Goal: Task Accomplishment & Management: Contribute content

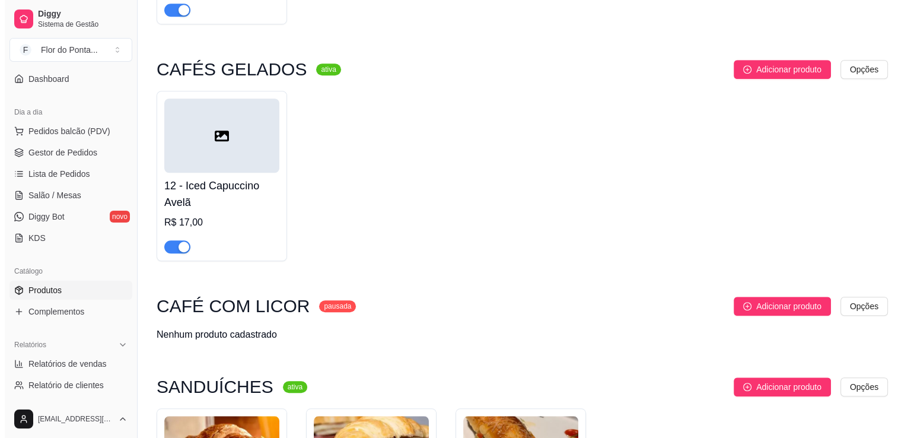
scroll to position [907, 0]
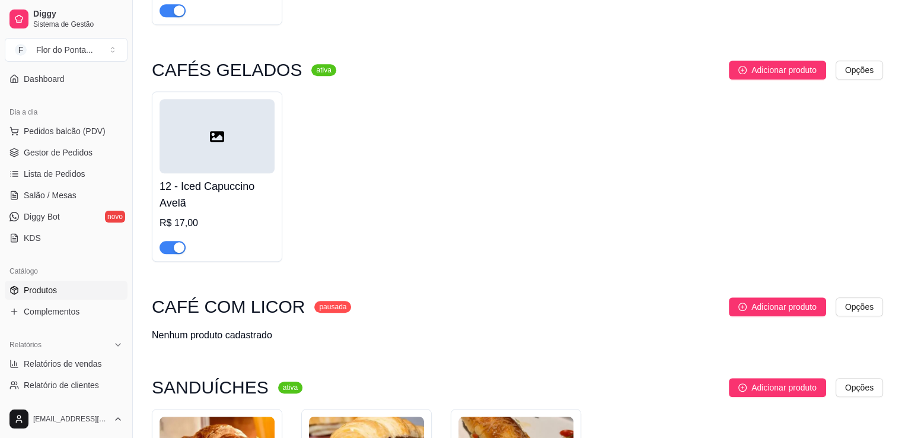
click at [224, 131] on icon at bounding box center [217, 136] width 14 height 14
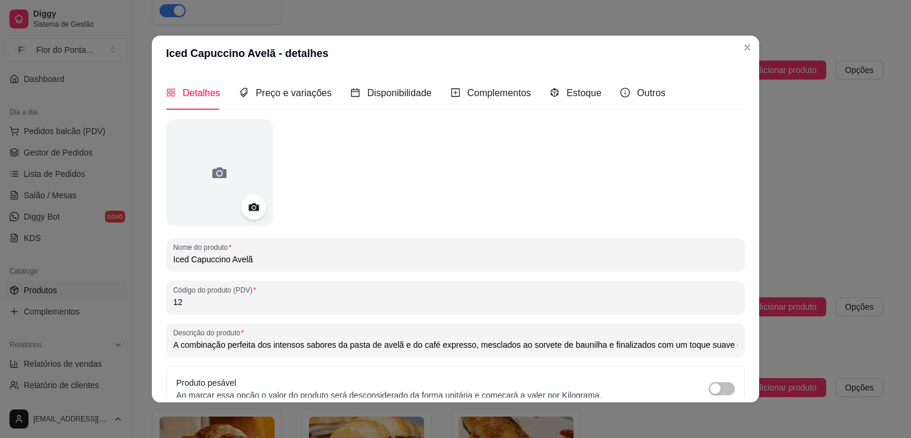
click at [248, 212] on icon at bounding box center [254, 207] width 14 height 14
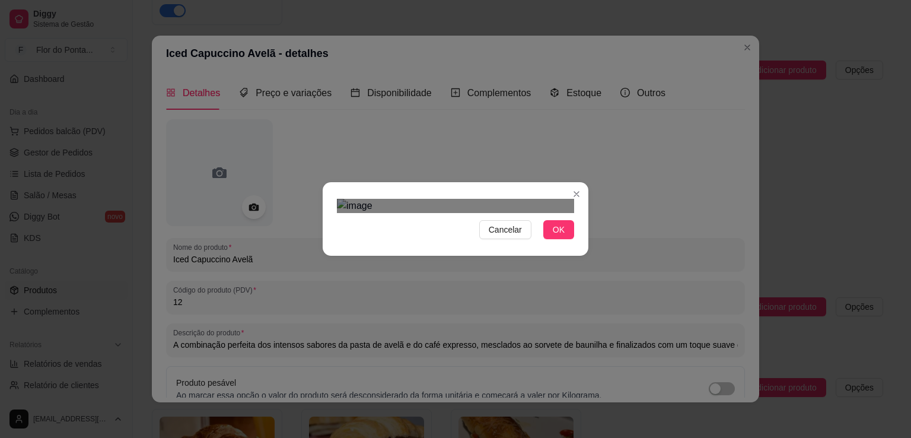
click at [337, 199] on div at bounding box center [455, 206] width 237 height 14
click at [568, 213] on div at bounding box center [455, 206] width 237 height 14
click at [495, 266] on div "Use the arrow keys to move the crop selection area" at bounding box center [456, 365] width 234 height 234
click at [556, 236] on span "OK" at bounding box center [559, 229] width 12 height 13
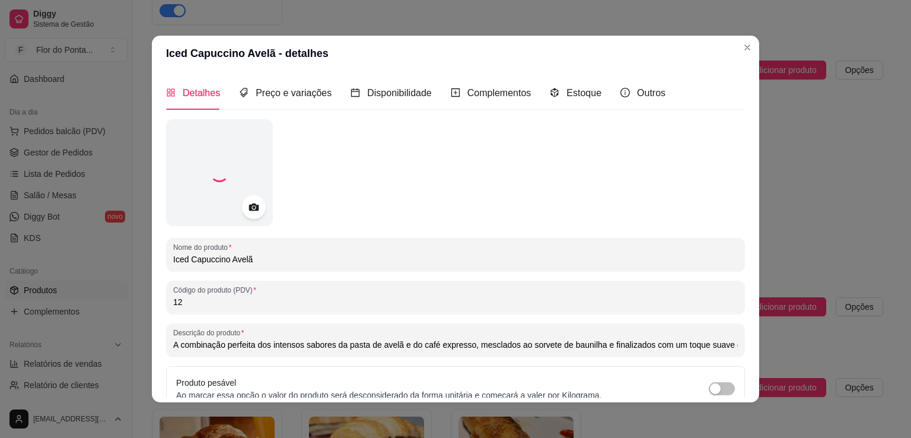
click at [553, 379] on div "Produto pesável Ao marcar essa opção o valor do produto será desconsiderado da …" at bounding box center [389, 388] width 426 height 25
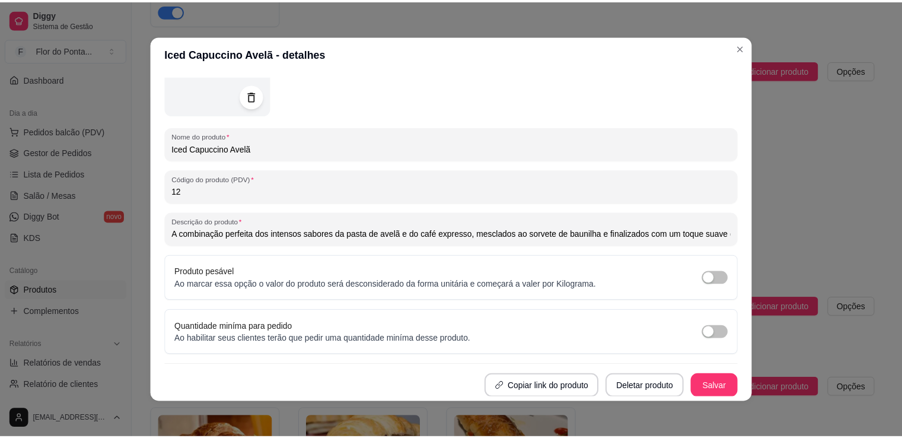
scroll to position [0, 0]
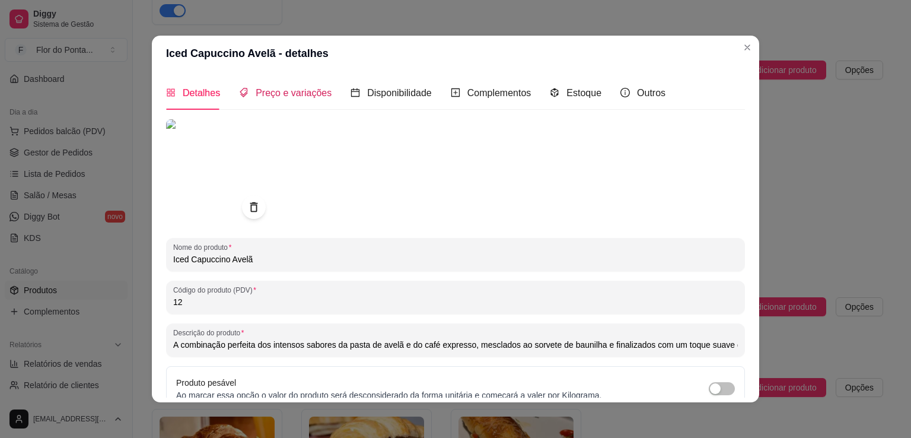
click at [301, 97] on span "Preço e variações" at bounding box center [294, 93] width 76 height 10
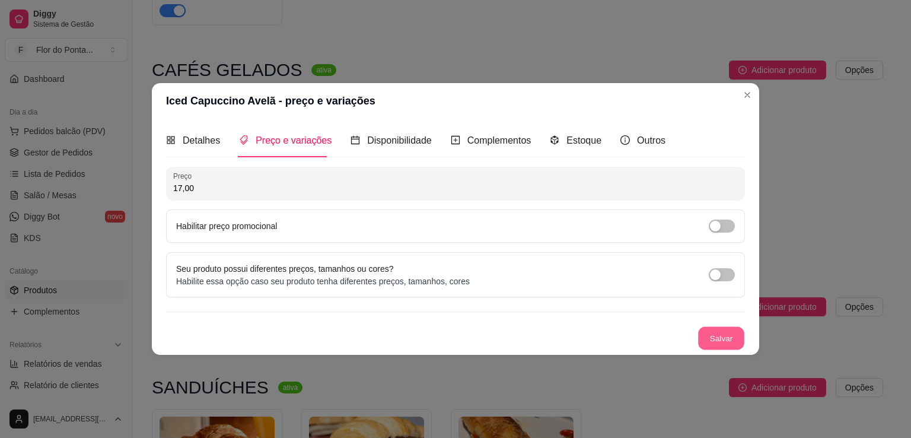
click at [722, 338] on button "Salvar" at bounding box center [721, 338] width 46 height 23
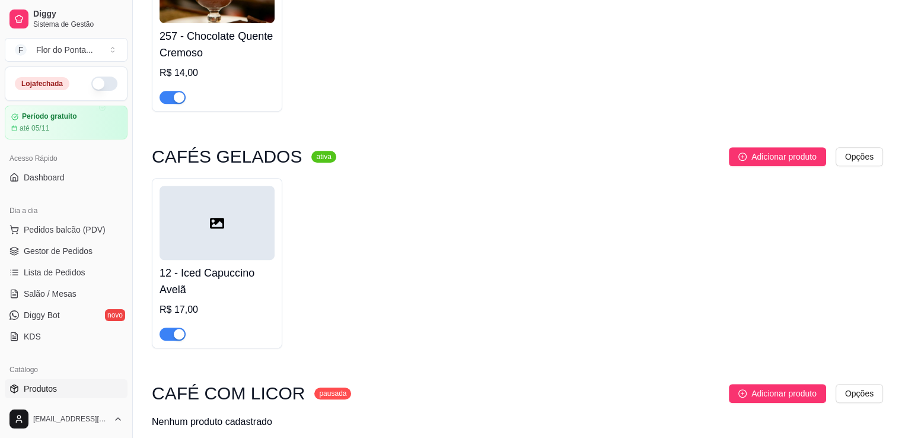
scroll to position [875, 0]
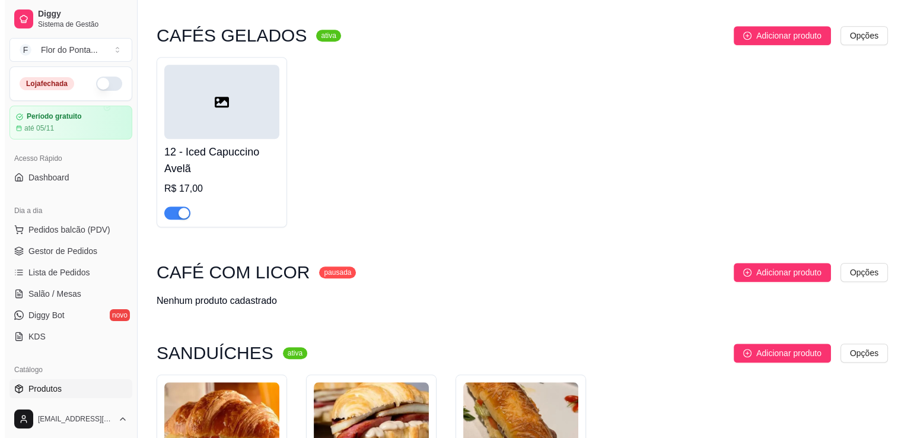
scroll to position [945, 0]
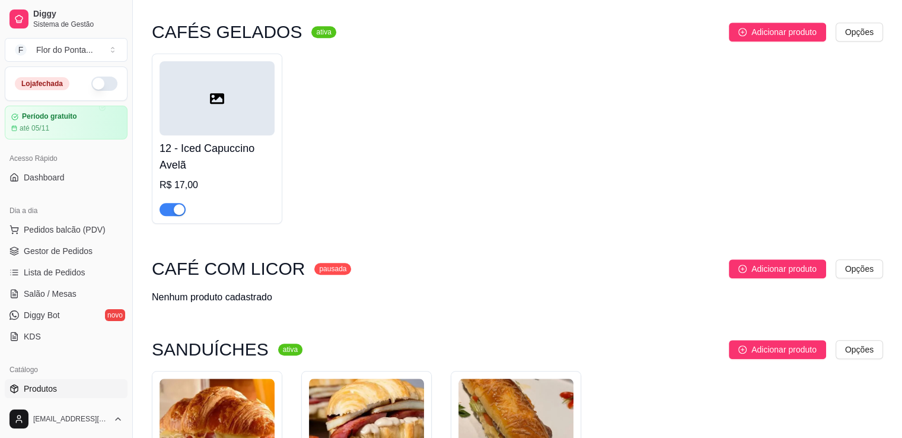
click at [223, 106] on icon at bounding box center [217, 98] width 14 height 14
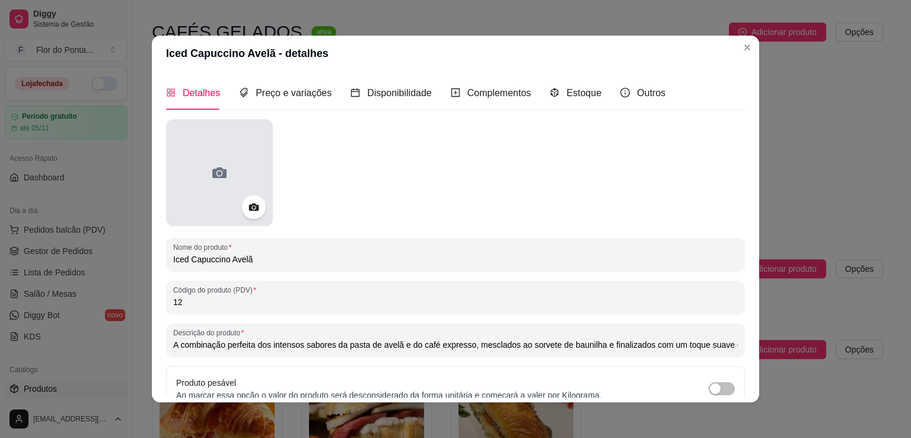
click at [218, 176] on icon at bounding box center [219, 172] width 14 height 11
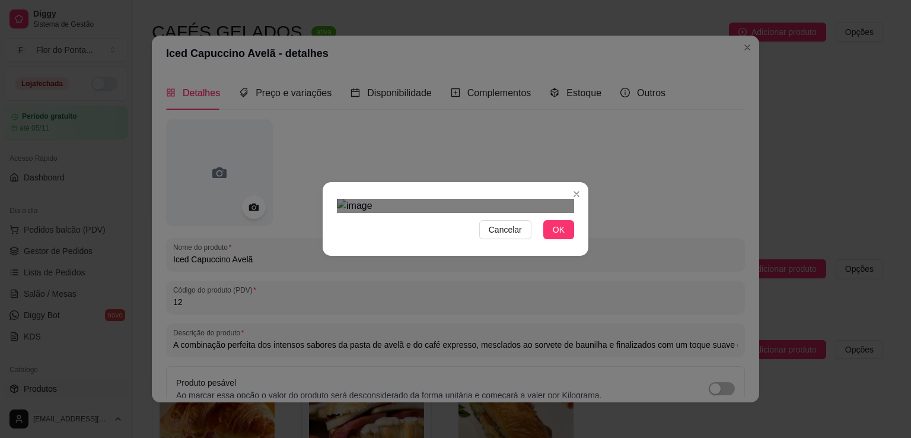
click at [327, 244] on div "Cancelar OK" at bounding box center [456, 219] width 266 height 50
click at [441, 298] on div "Use the arrow keys to move the crop selection area" at bounding box center [454, 359] width 225 height 225
click at [566, 213] on div at bounding box center [455, 206] width 237 height 14
click at [571, 244] on div "Cancelar OK" at bounding box center [456, 219] width 266 height 50
click at [560, 236] on span "OK" at bounding box center [559, 229] width 12 height 13
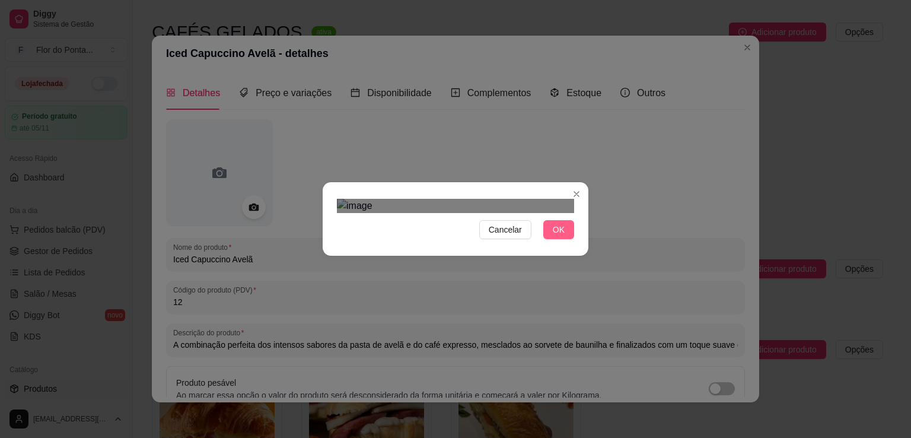
click at [553, 236] on span "OK" at bounding box center [559, 229] width 12 height 13
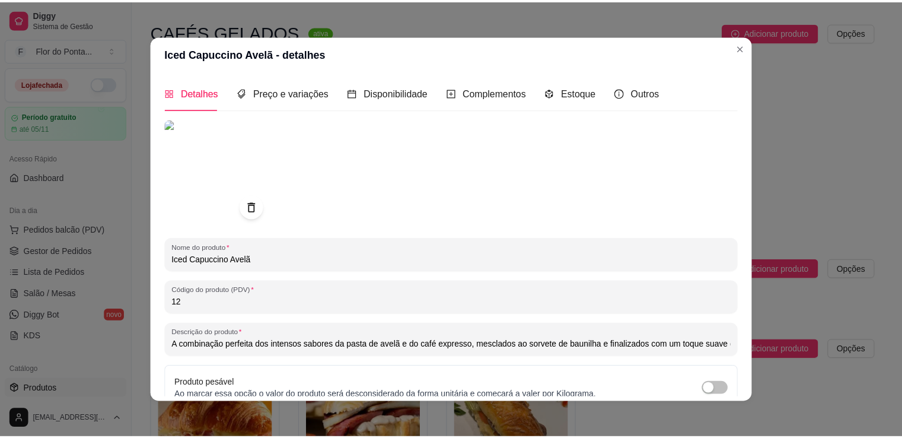
scroll to position [111, 0]
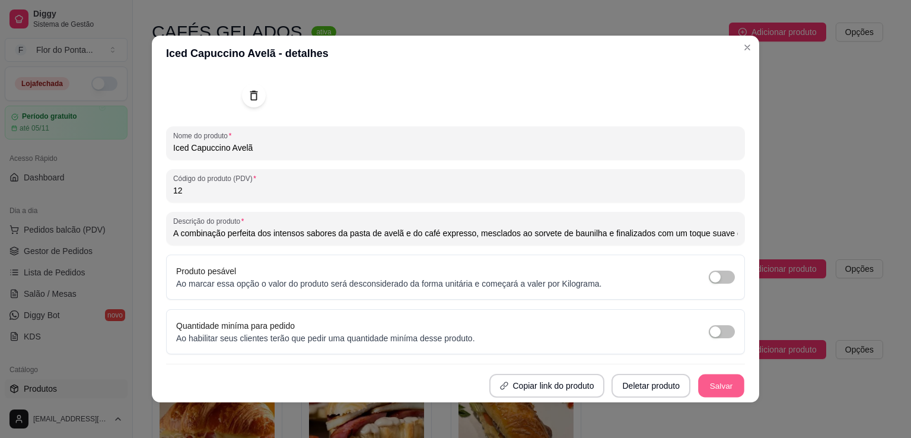
click at [704, 388] on button "Salvar" at bounding box center [721, 385] width 46 height 23
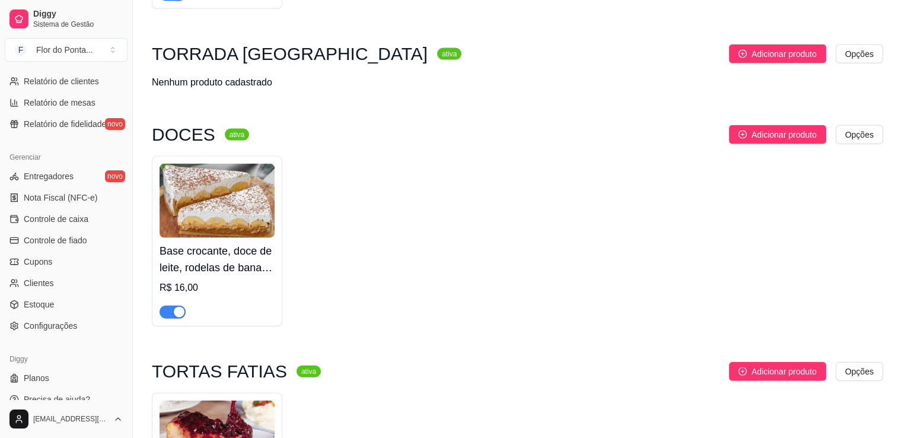
scroll to position [415, 0]
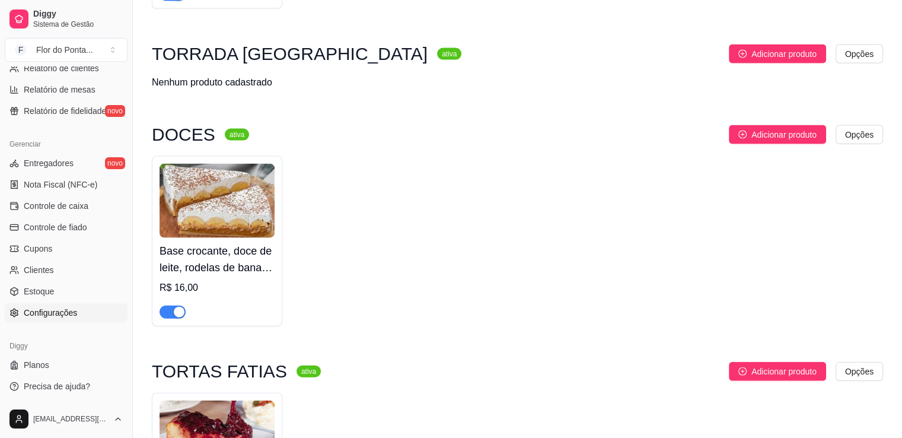
click at [57, 314] on span "Configurações" at bounding box center [50, 313] width 53 height 12
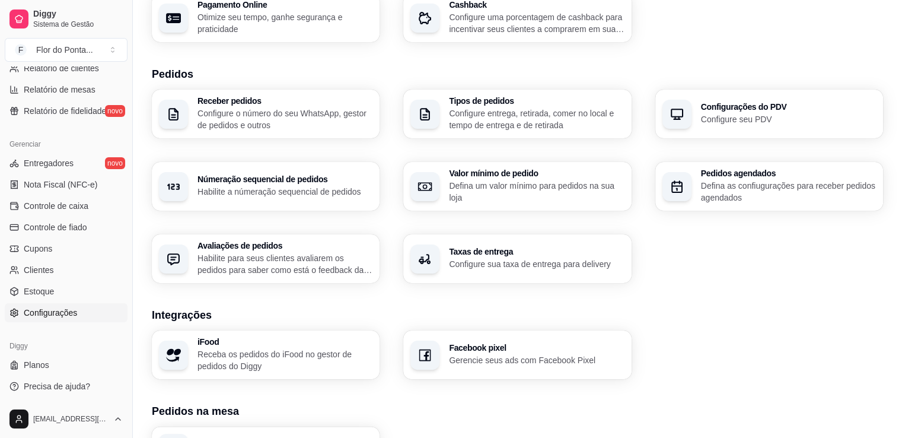
scroll to position [223, 0]
click at [484, 190] on p "Defina um valor mínimo para pedidos na sua loja" at bounding box center [536, 191] width 175 height 24
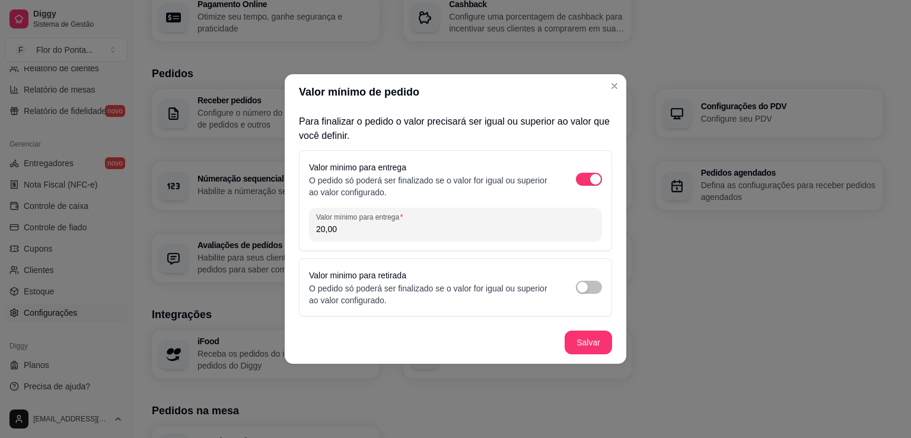
click at [318, 232] on input "20,00" at bounding box center [455, 229] width 279 height 12
type input "30,00"
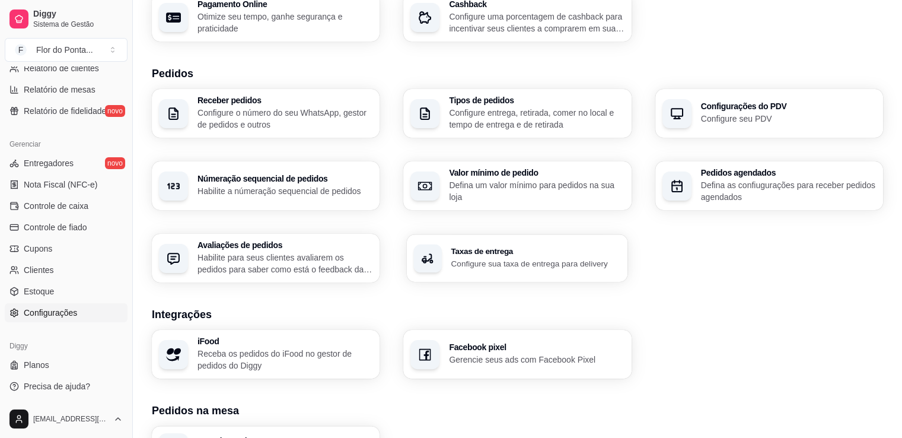
click at [496, 267] on p "Configure sua taxa de entrega para delivery" at bounding box center [536, 262] width 170 height 11
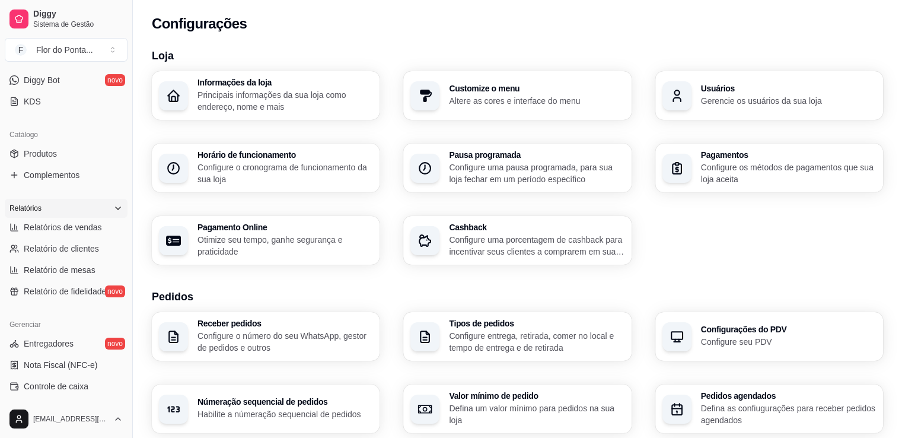
scroll to position [229, 0]
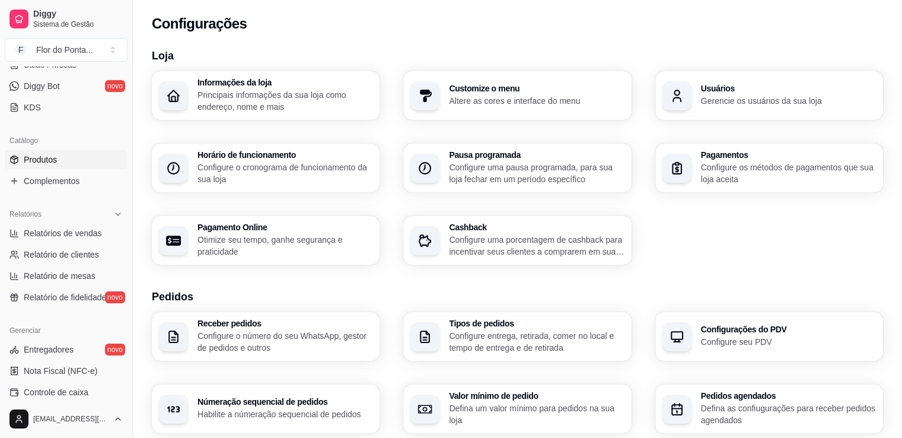
click at [52, 162] on span "Produtos" at bounding box center [40, 160] width 33 height 12
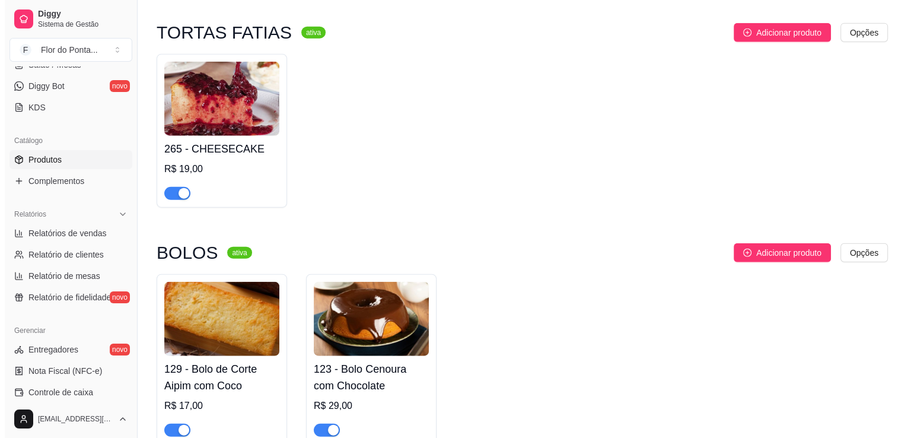
scroll to position [2824, 0]
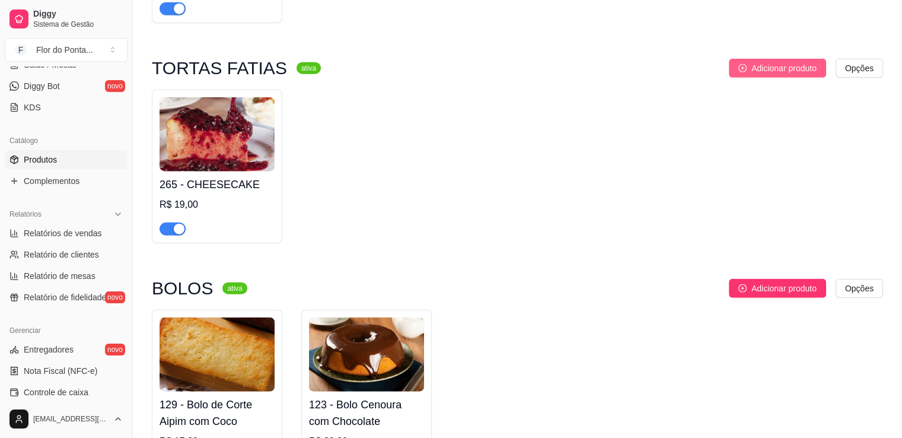
click at [773, 75] on span "Adicionar produto" at bounding box center [783, 68] width 65 height 13
click at [774, 74] on span "Adicionar produto" at bounding box center [783, 68] width 65 height 13
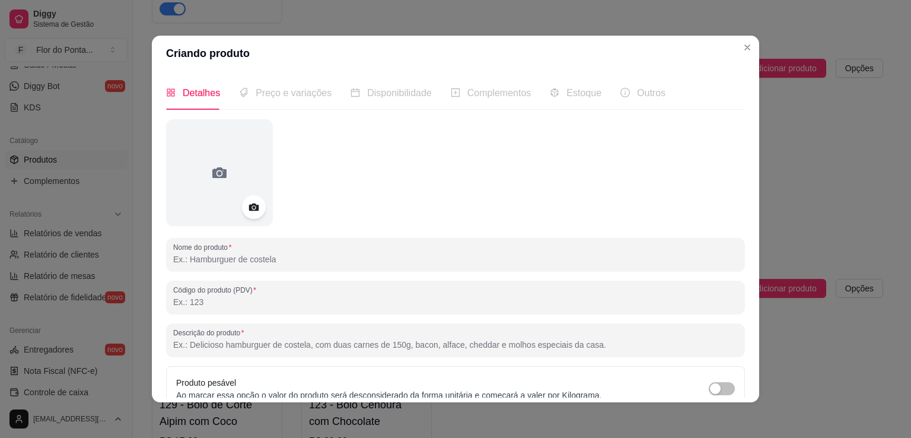
click at [227, 263] on input "Nome do produto" at bounding box center [455, 259] width 565 height 12
type input "Torta de Limão"
click at [247, 201] on icon at bounding box center [254, 207] width 14 height 14
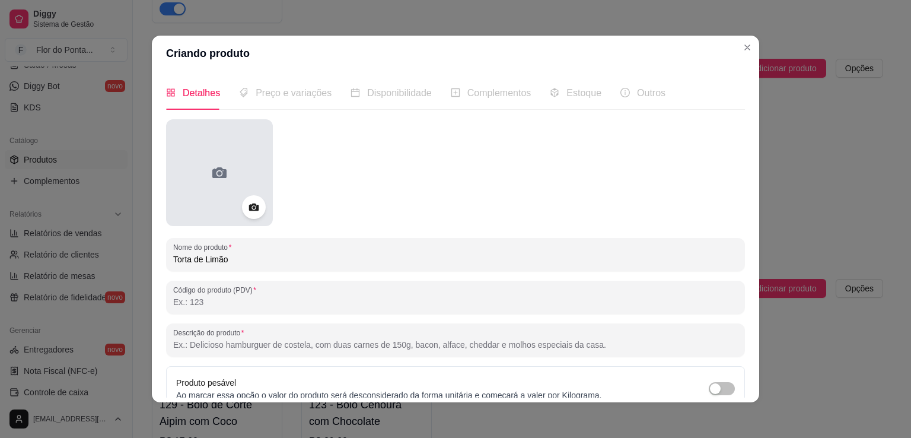
click at [225, 171] on div at bounding box center [219, 172] width 107 height 107
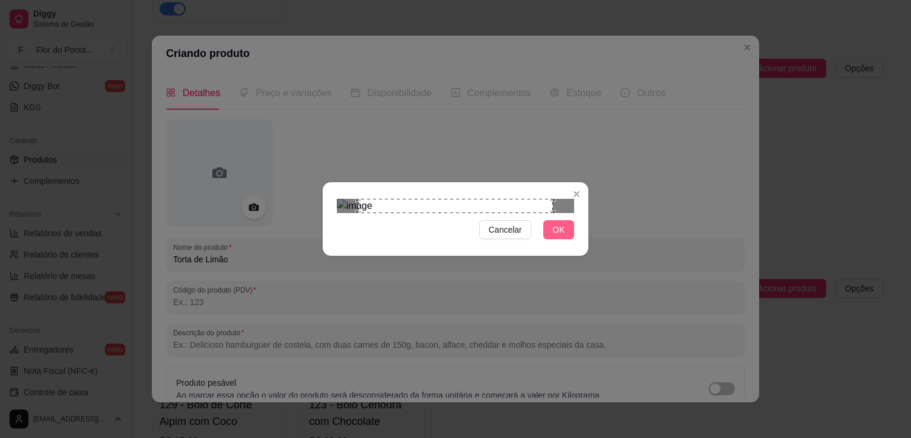
click at [557, 236] on span "OK" at bounding box center [559, 229] width 12 height 13
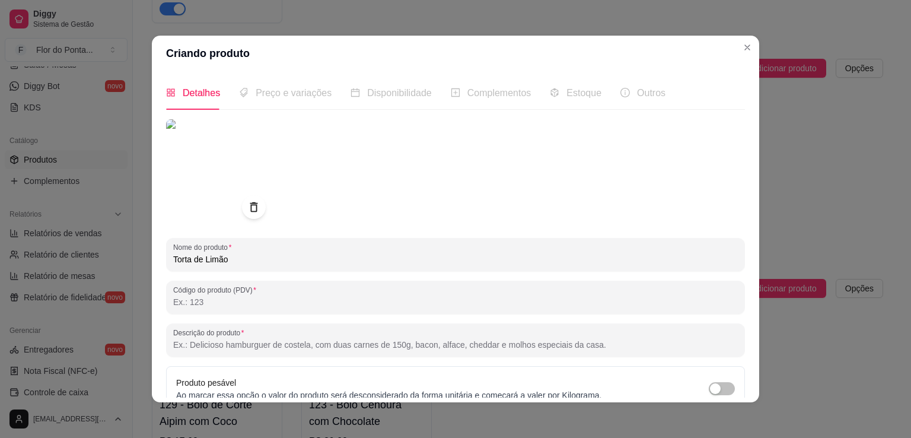
click at [208, 306] on input "Código do produto (PDV)" at bounding box center [455, 302] width 565 height 12
type input "285"
click at [207, 340] on input "Descrição do produto" at bounding box center [455, 345] width 565 height 12
paste input "Equilíbrio perfeito entre o doce e o ácido — base crocante, creme leve e cobert…"
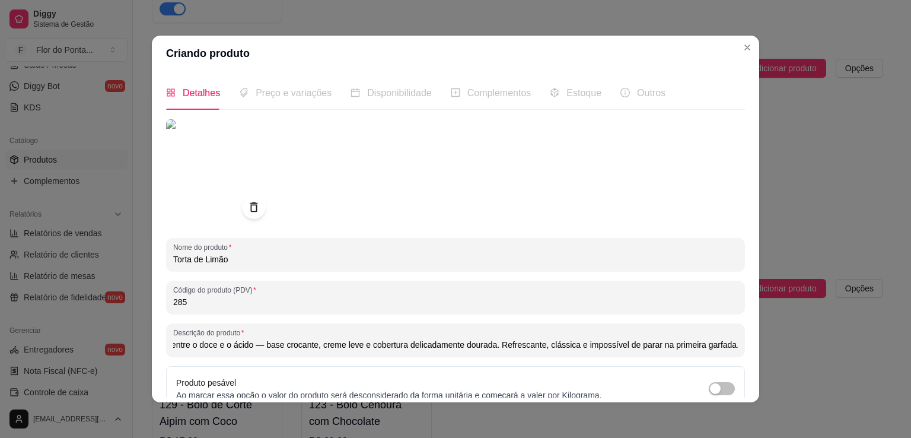
click at [263, 347] on input "Equilíbrio perfeito entre o doce e o ácido — base crocante, creme leve e cobert…" at bounding box center [455, 345] width 565 height 12
drag, startPoint x: 223, startPoint y: 346, endPoint x: 112, endPoint y: 342, distance: 111.0
click at [112, 342] on div "Criando produto Detalhes Preço e variações Disponibilidade Complementos Estoque…" at bounding box center [455, 219] width 911 height 438
type input "Equilíbrio perfeito entre o doce e o ácido, base crocante, creme leve e cobertu…"
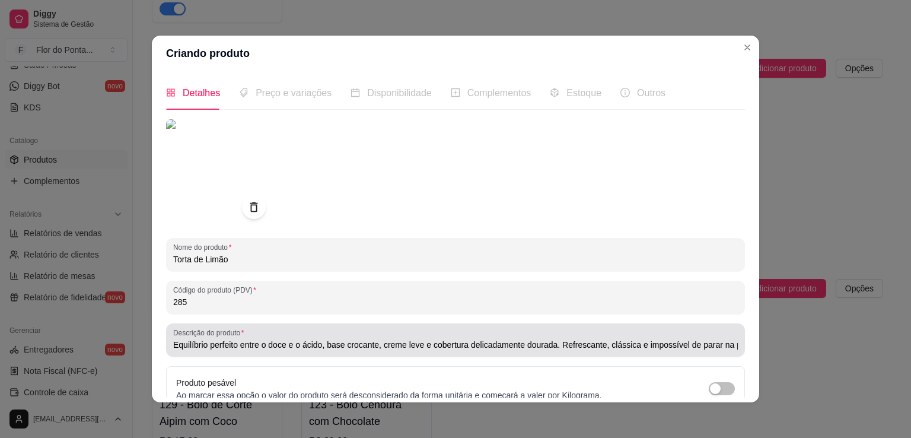
click at [289, 352] on div "Descrição do produto Equilíbrio perfeito entre o doce e o ácido, base crocante,…" at bounding box center [455, 339] width 579 height 33
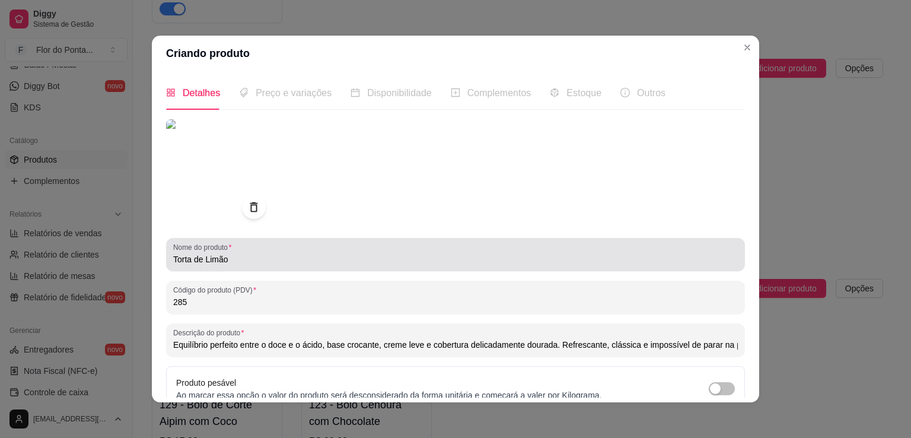
scroll to position [111, 0]
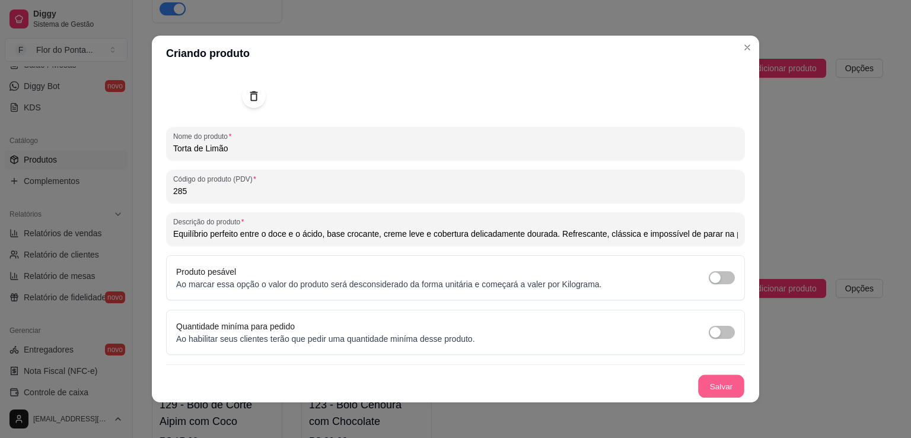
click at [705, 387] on button "Salvar" at bounding box center [721, 386] width 46 height 23
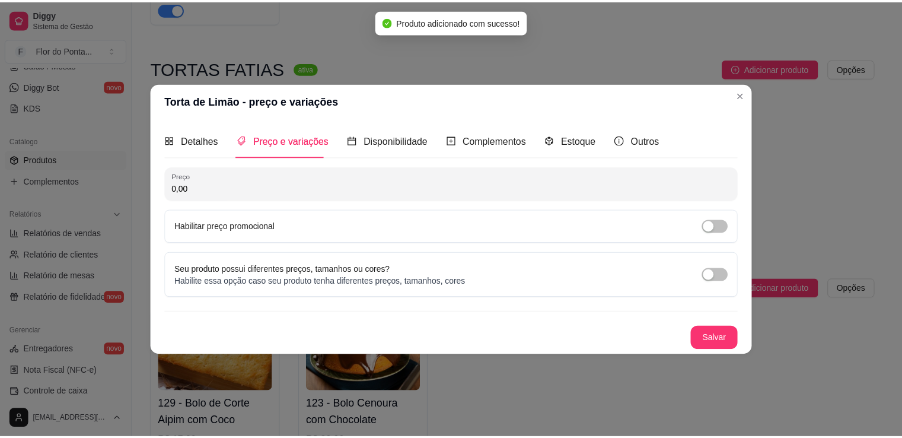
scroll to position [0, 0]
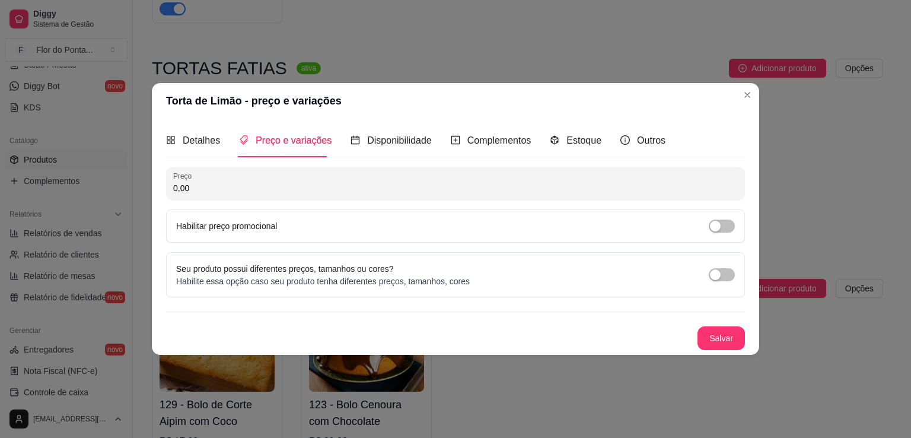
click at [249, 192] on input "0,00" at bounding box center [455, 188] width 565 height 12
type input "17,00"
click at [716, 340] on button "Salvar" at bounding box center [721, 338] width 46 height 23
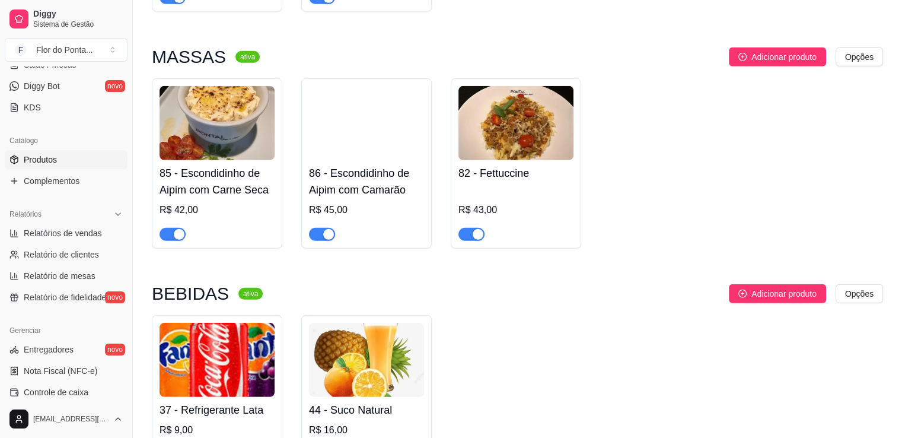
scroll to position [3496, 0]
